Goal: Information Seeking & Learning: Learn about a topic

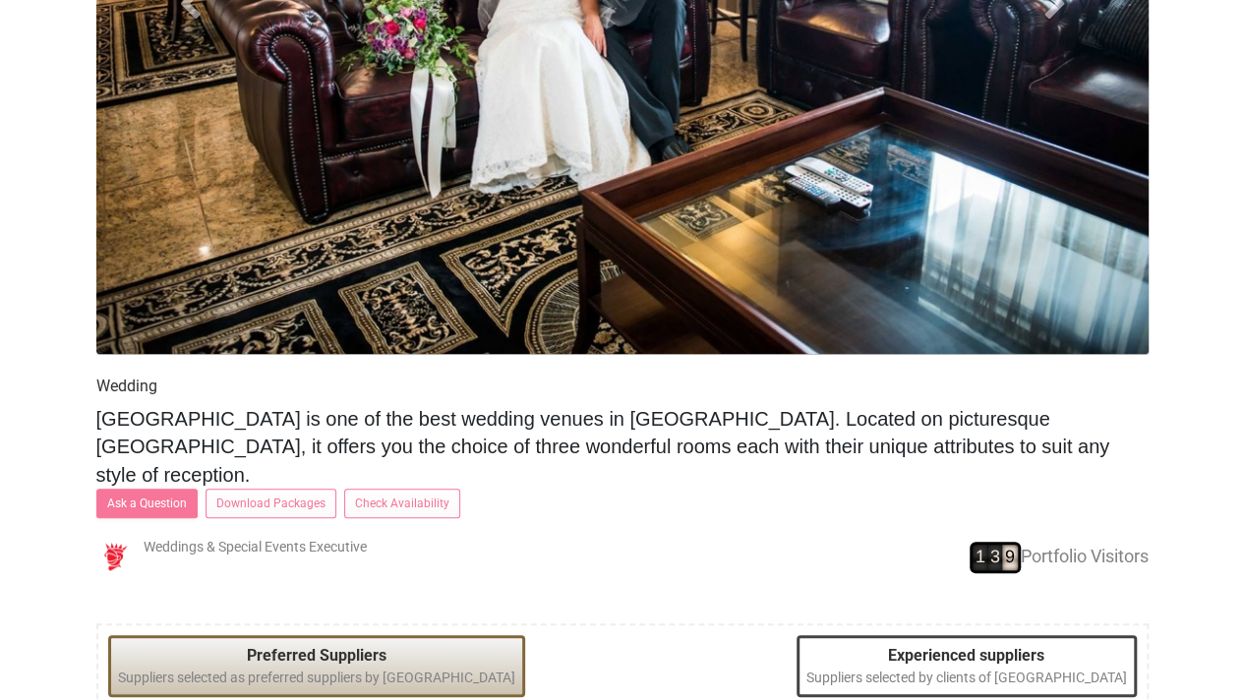
scroll to position [1043, 0]
click at [598, 417] on span "Stamford Plaza Adelaide hotel is one of the best wedding venues in Adelaide. Lo…" at bounding box center [603, 447] width 1014 height 78
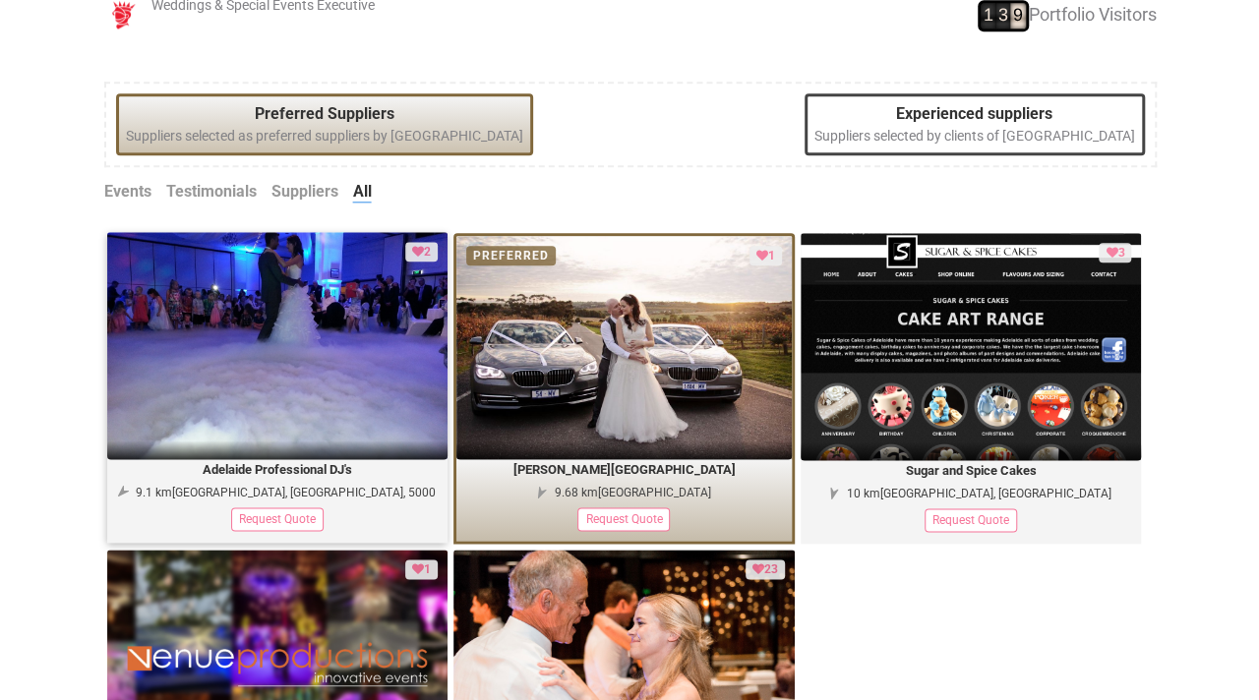
scroll to position [968, 0]
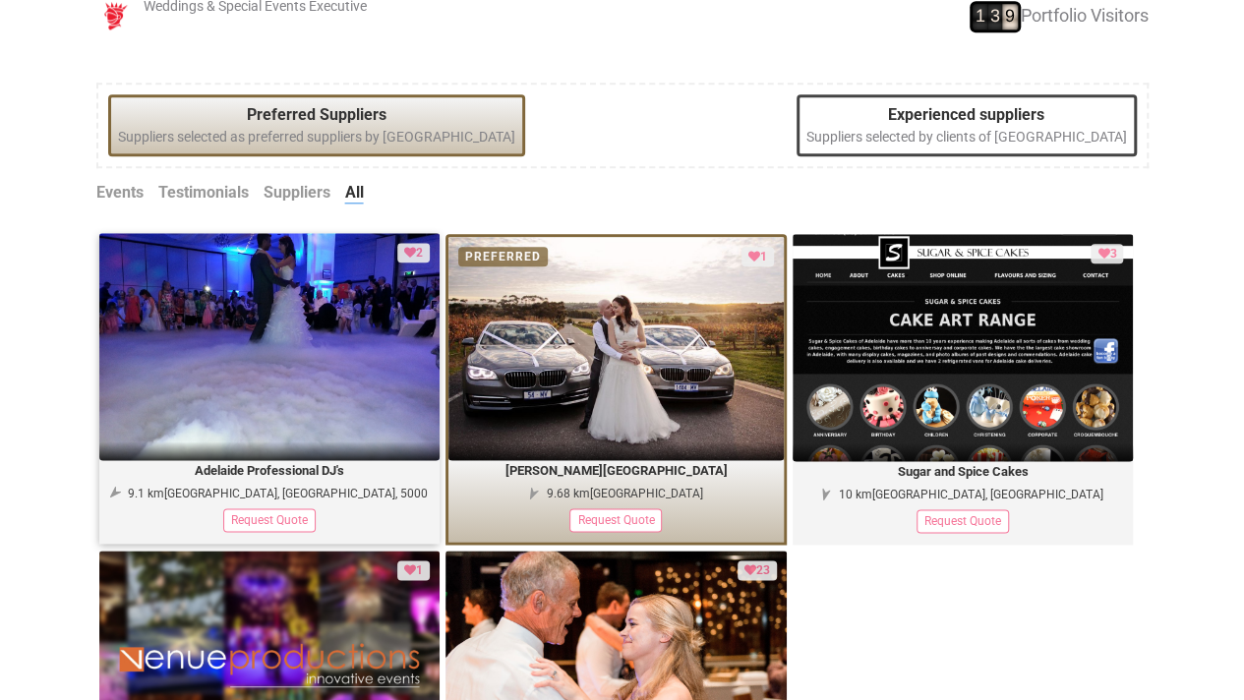
click at [324, 460] on div "Adelaide Professional DJ's 9.1 km Adelaide, South Australia, 5000 Request Quote" at bounding box center [269, 501] width 341 height 82
click at [275, 508] on div "Request Quote" at bounding box center [269, 520] width 92 height 24
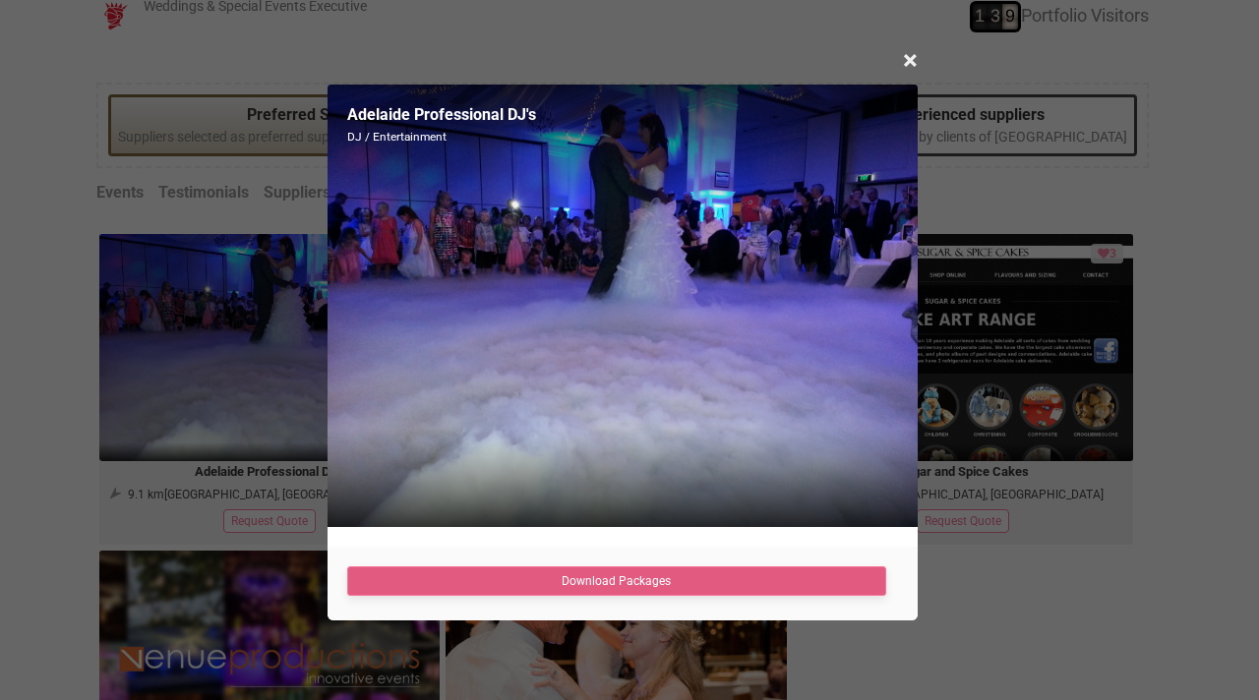
scroll to position [987, 0]
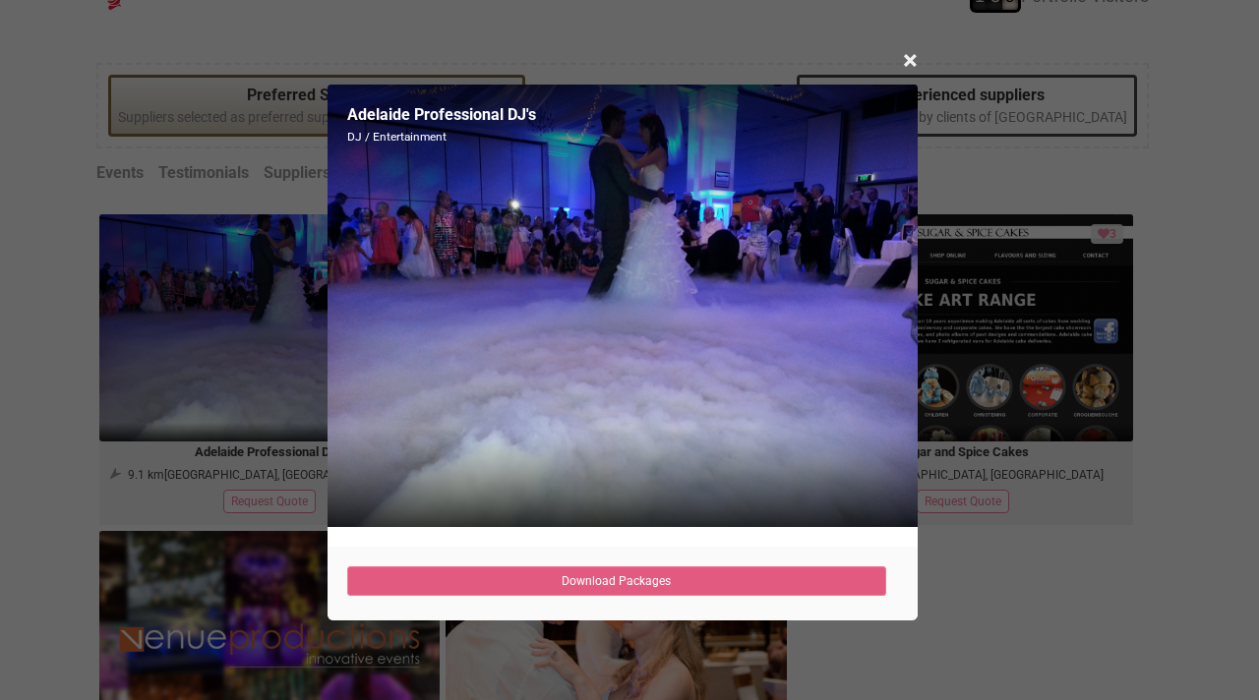
click at [659, 593] on link "Download Packages" at bounding box center [617, 582] width 540 height 30
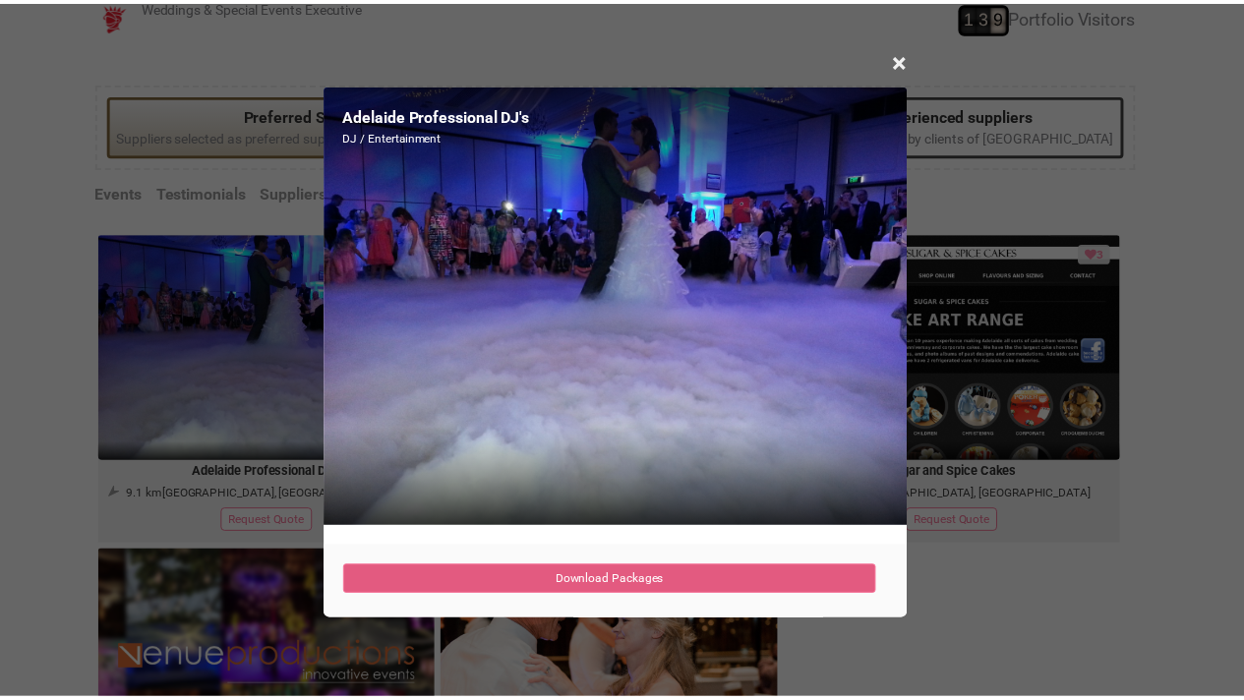
scroll to position [968, 0]
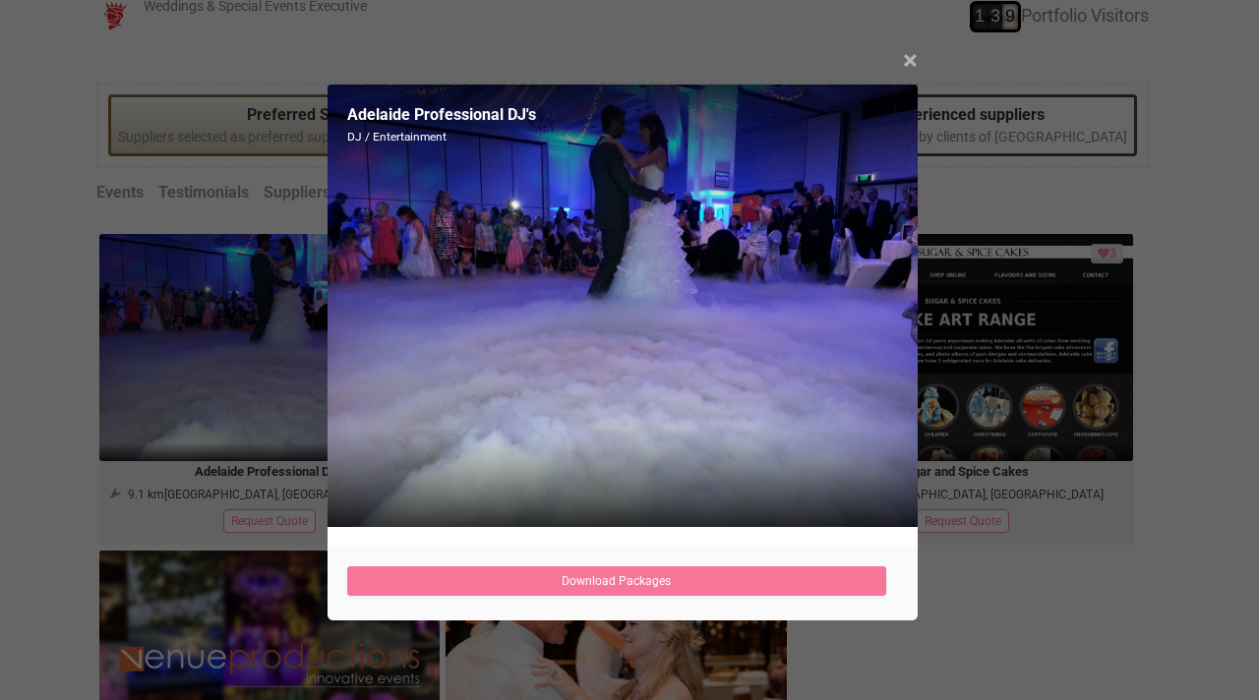
click at [908, 54] on span "×" at bounding box center [910, 60] width 15 height 32
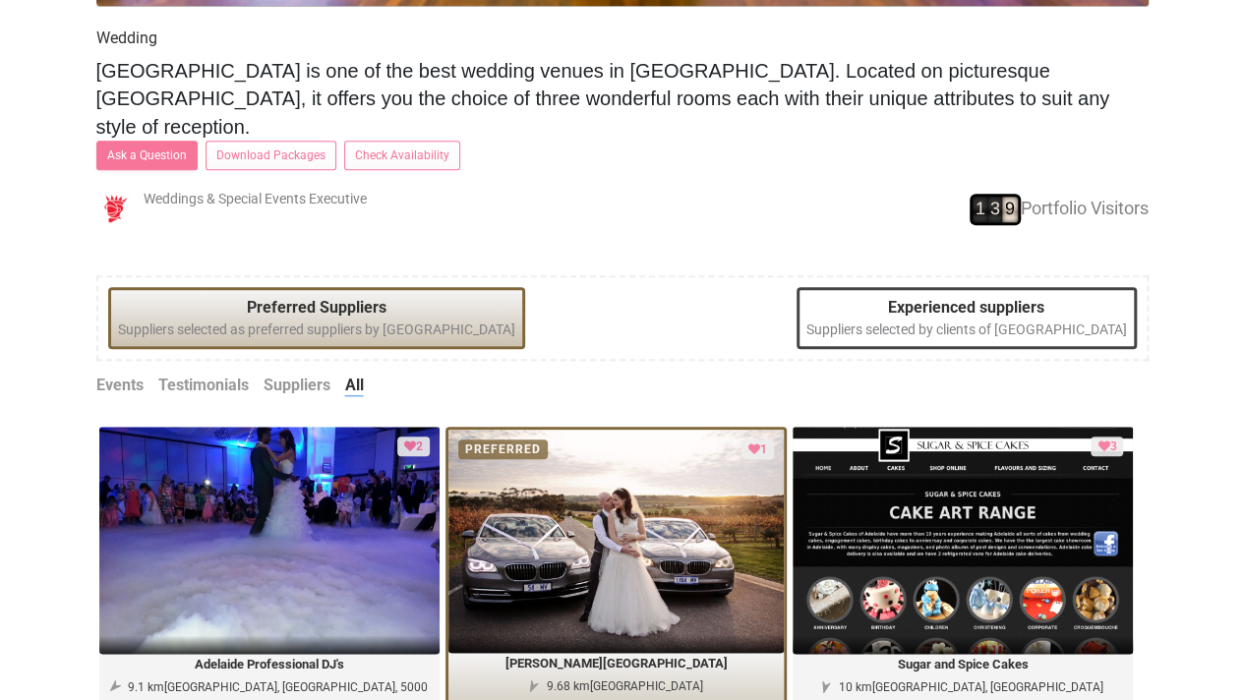
scroll to position [755, 0]
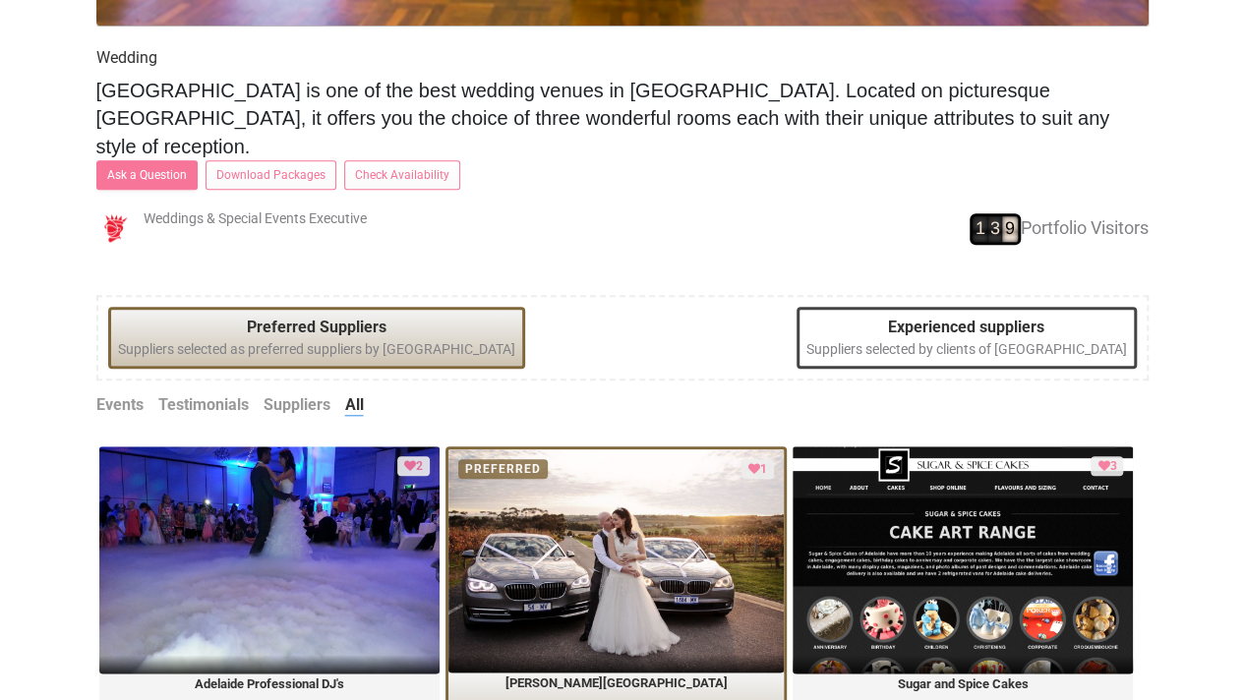
click at [389, 317] on legend "Preferred Suppliers" at bounding box center [316, 328] width 397 height 23
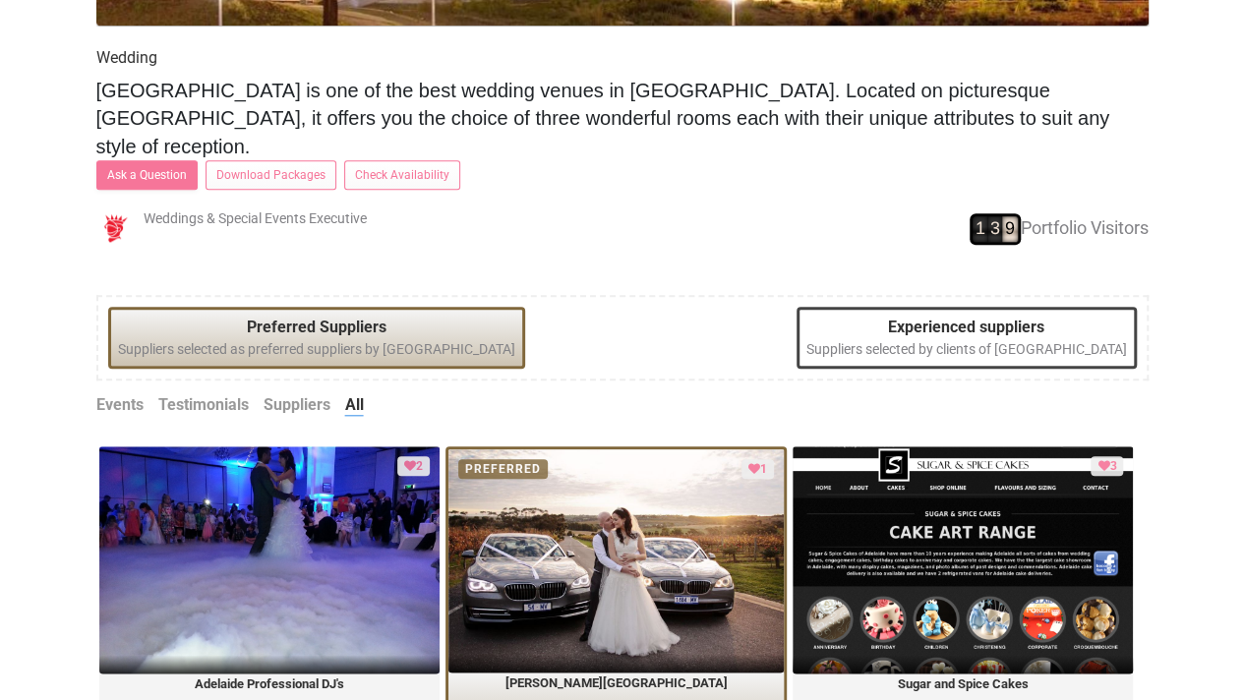
click at [846, 320] on div "Experienced suppliers Suppliers selected by clients of Stamford Plaza Adelaide …" at bounding box center [967, 338] width 340 height 62
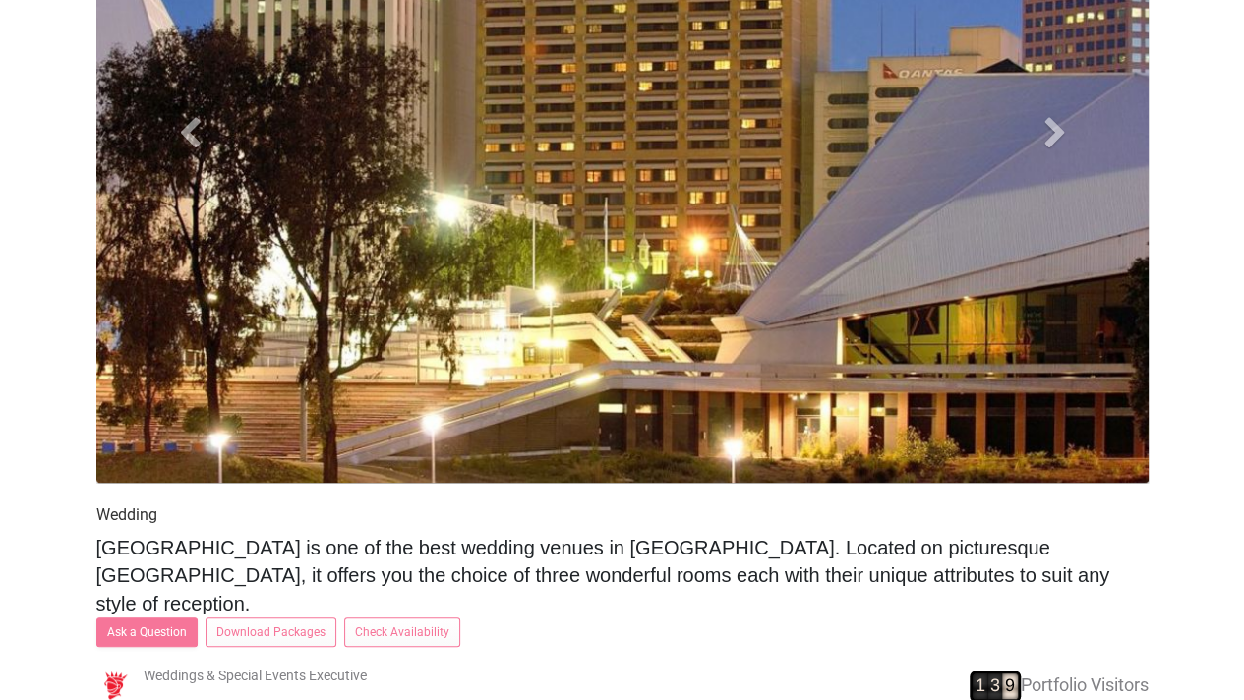
scroll to position [0, 0]
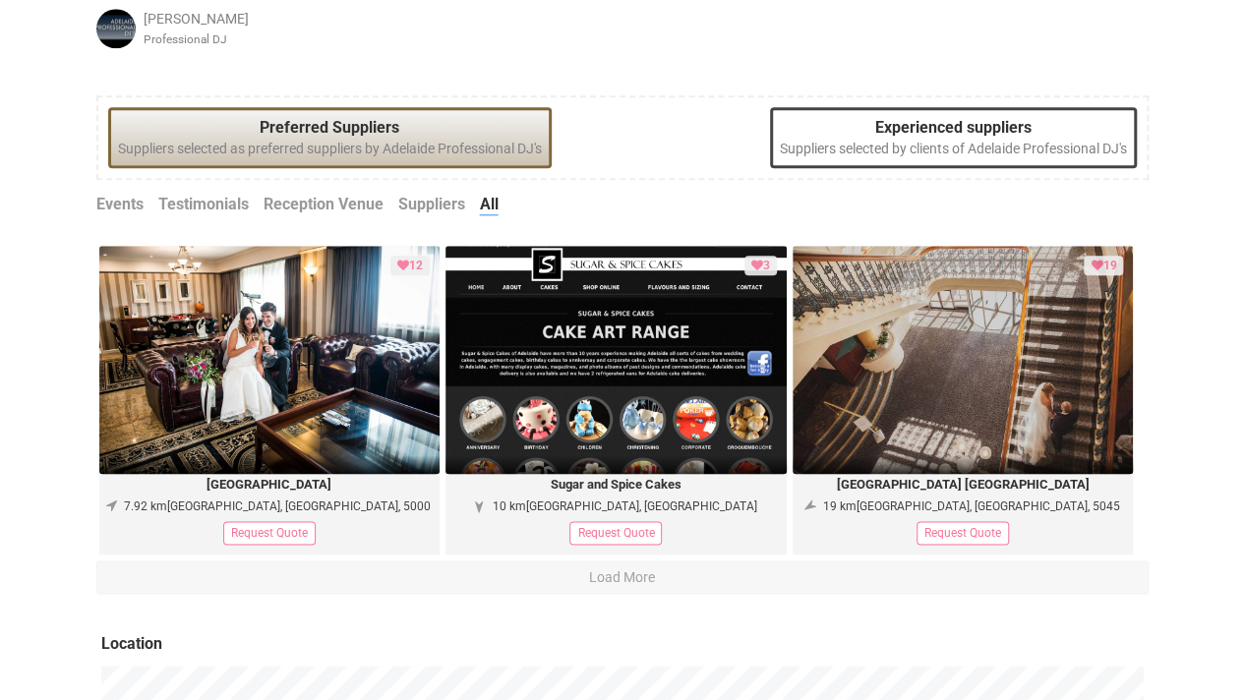
scroll to position [919, 0]
